Goal: Navigation & Orientation: Find specific page/section

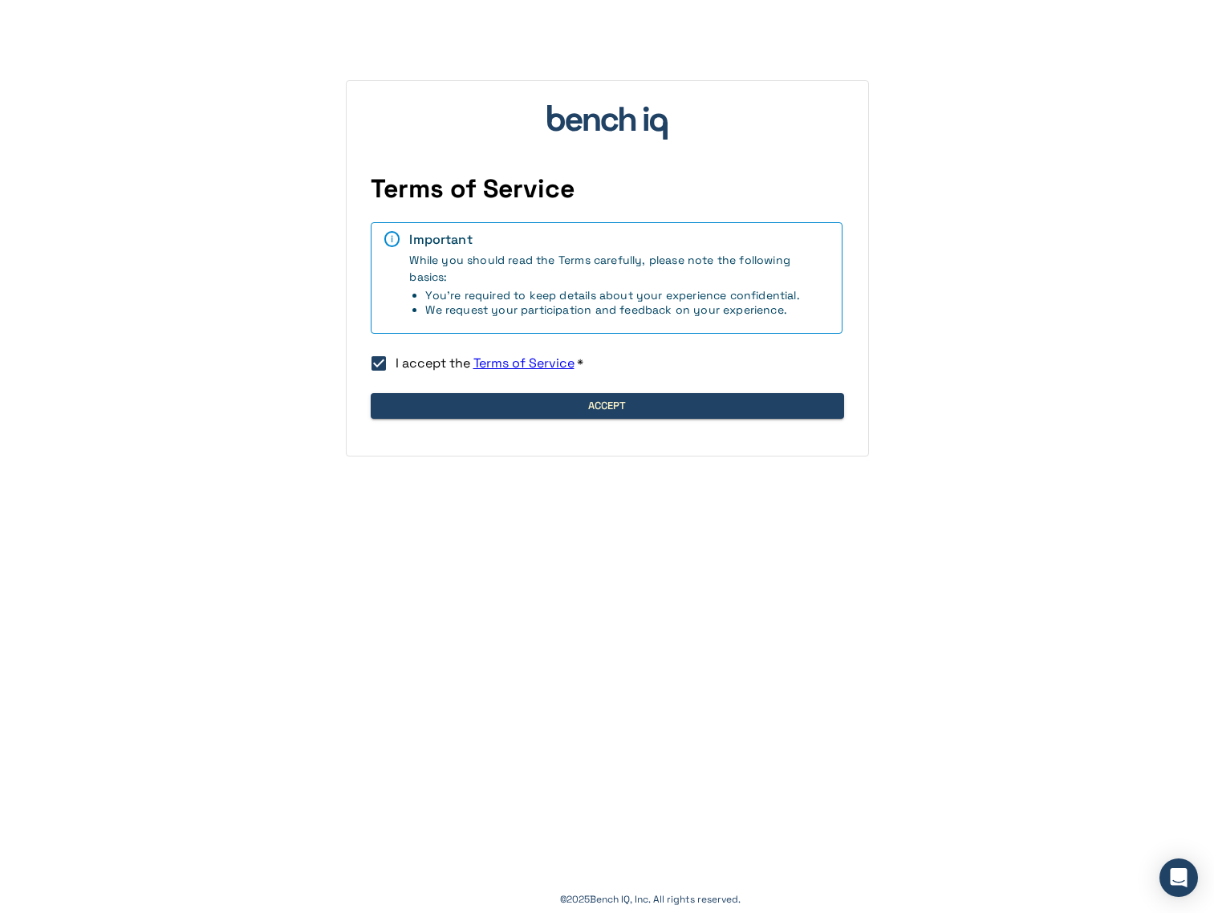
click at [399, 385] on div "Terms of Service i Important While you should read the Terms carefully, please …" at bounding box center [607, 268] width 523 height 376
click at [399, 391] on div "Terms of Service i Important While you should read the Terms carefully, please …" at bounding box center [607, 268] width 523 height 376
click at [399, 397] on button "Accept" at bounding box center [607, 406] width 473 height 26
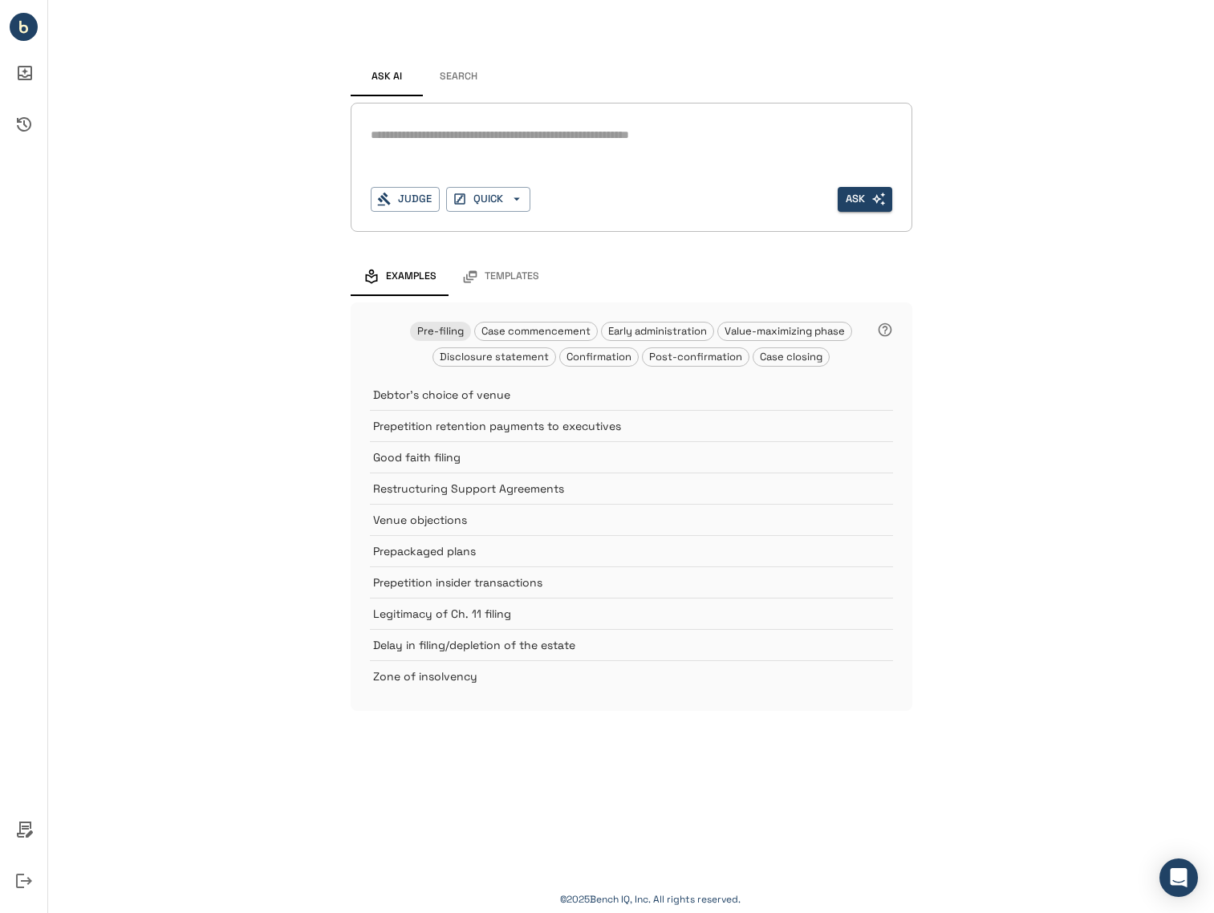
click at [1066, 400] on div "Ask AI Search * Judge QUICK Ask Examples Templates Pre-filing Case commencement…" at bounding box center [631, 371] width 1166 height 743
